Goal: Task Accomplishment & Management: Use online tool/utility

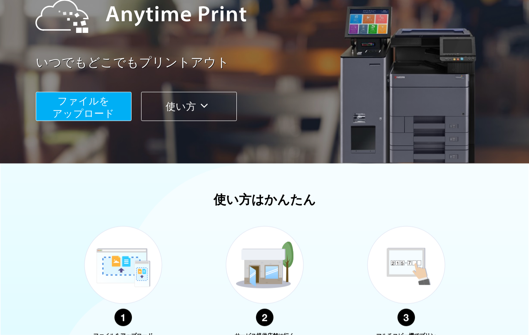
scroll to position [107, 0]
click at [95, 105] on span "ファイルを ​​アップロード" at bounding box center [83, 107] width 62 height 24
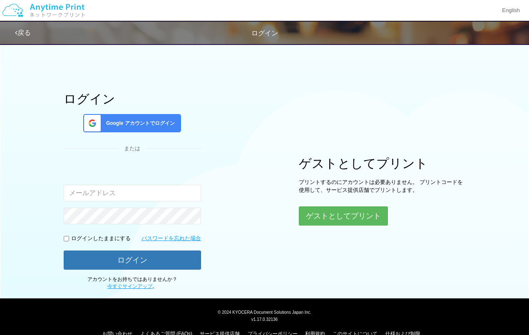
click at [365, 209] on button "ゲストとしてプリント" at bounding box center [343, 215] width 89 height 19
click at [360, 218] on button "ゲストとしてプリント" at bounding box center [343, 215] width 89 height 19
click at [363, 220] on button "ゲストとしてプリント" at bounding box center [343, 215] width 89 height 19
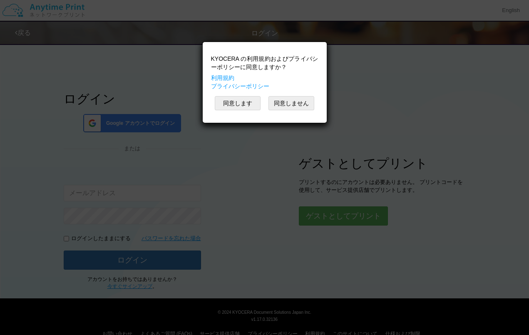
click at [238, 102] on button "同意します" at bounding box center [238, 103] width 46 height 14
click at [241, 108] on button "同意します" at bounding box center [238, 103] width 46 height 14
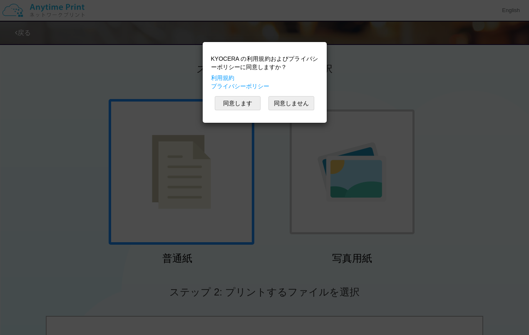
click at [239, 104] on button "同意します" at bounding box center [238, 103] width 46 height 14
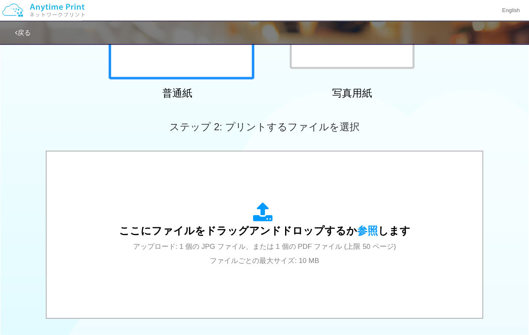
scroll to position [165, 0]
click at [264, 204] on icon at bounding box center [264, 212] width 23 height 21
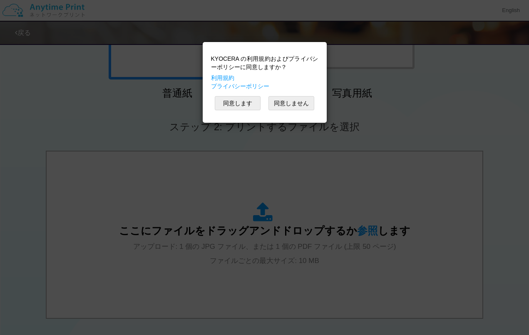
scroll to position [0, 0]
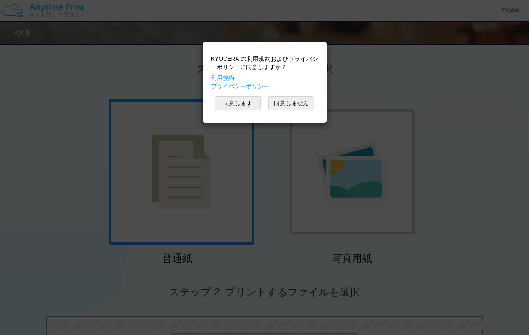
click at [242, 104] on button "同意します" at bounding box center [238, 103] width 46 height 14
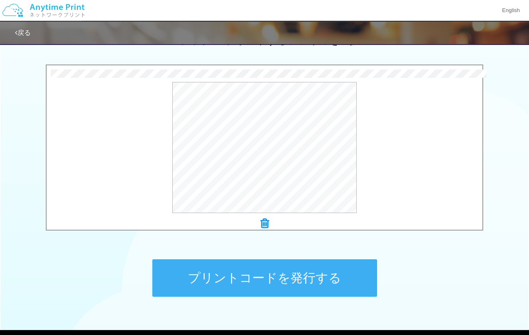
scroll to position [255, 0]
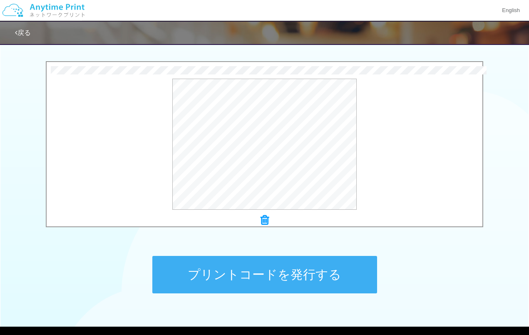
click at [330, 286] on button "プリントコードを発行する" at bounding box center [264, 274] width 225 height 37
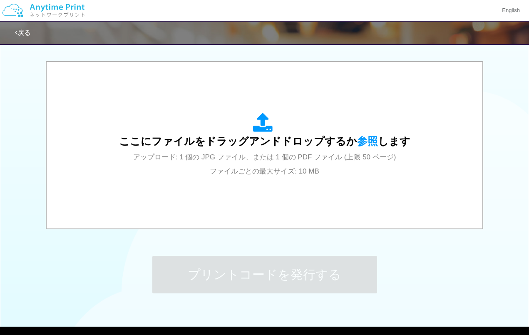
scroll to position [0, 0]
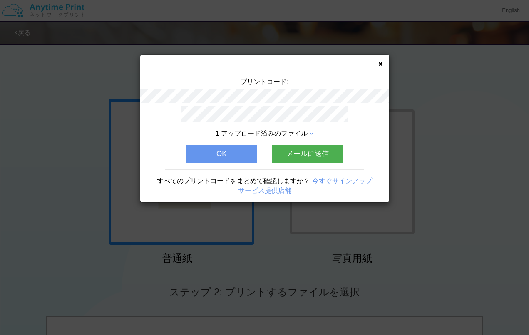
click at [379, 61] on icon at bounding box center [380, 63] width 4 height 5
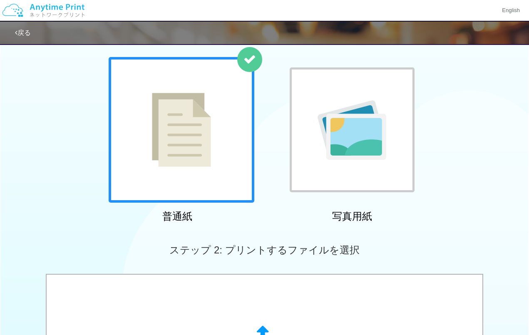
scroll to position [42, 0]
